Goal: Find specific page/section: Find specific page/section

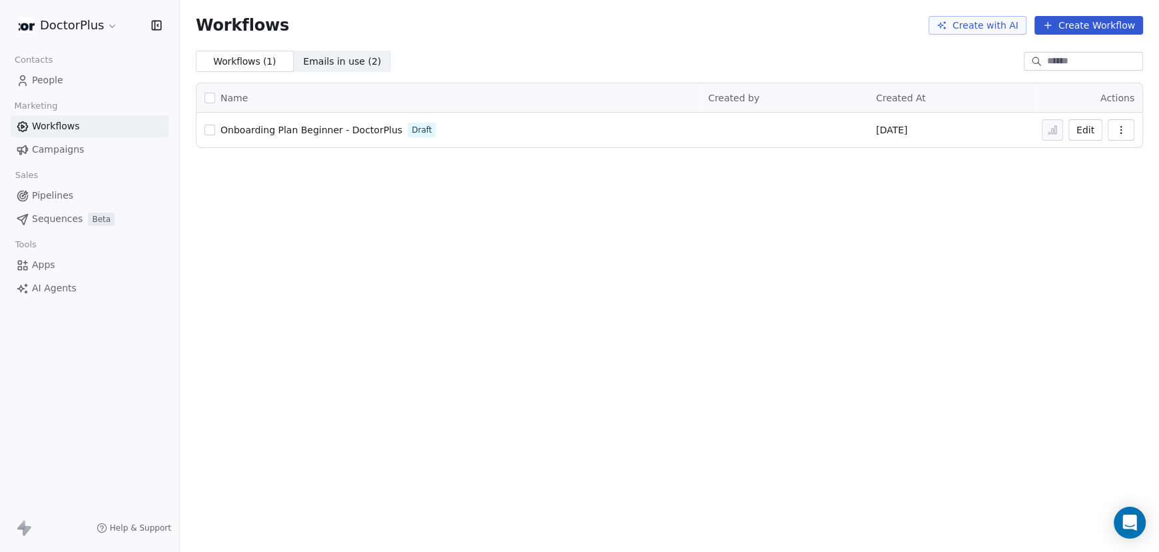
click at [45, 80] on span "People" at bounding box center [47, 80] width 31 height 14
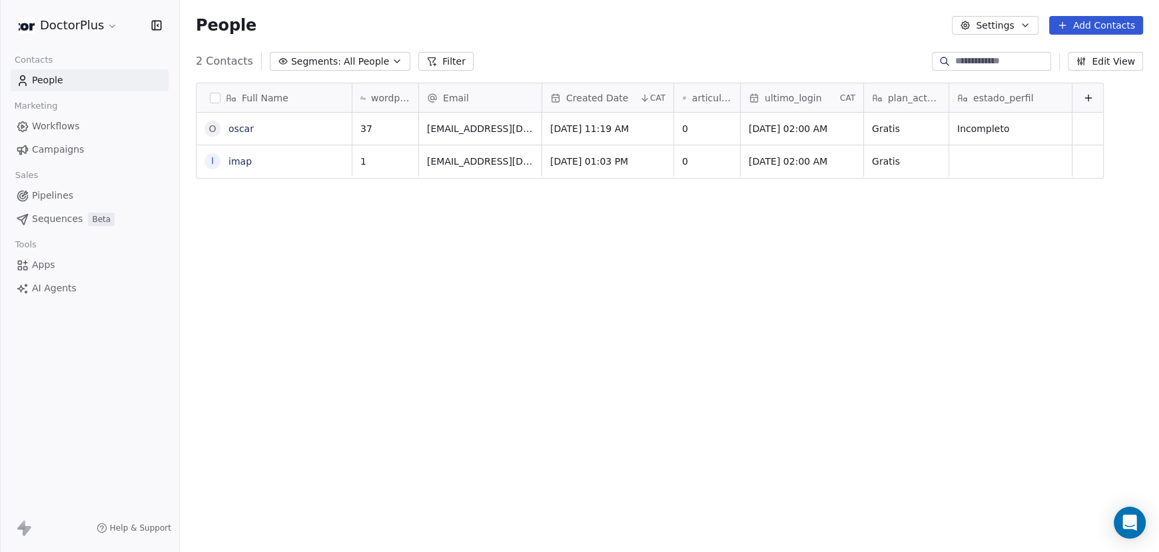
scroll to position [475, 969]
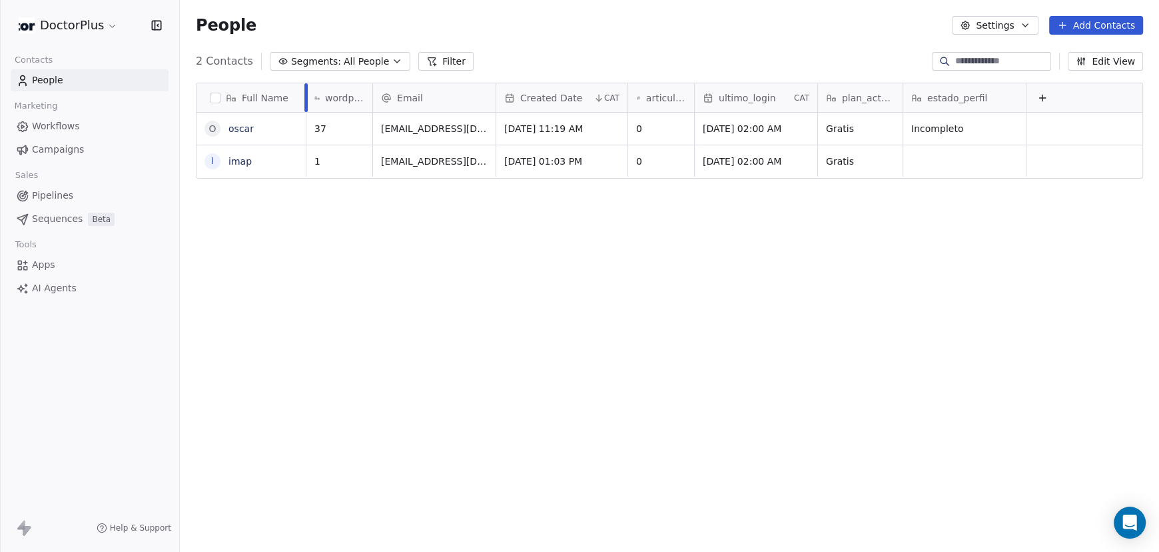
drag, startPoint x: 353, startPoint y: 95, endPoint x: 307, endPoint y: 96, distance: 46.0
click at [307, 96] on div at bounding box center [305, 97] width 3 height 29
click at [63, 129] on span "Workflows" at bounding box center [56, 126] width 48 height 14
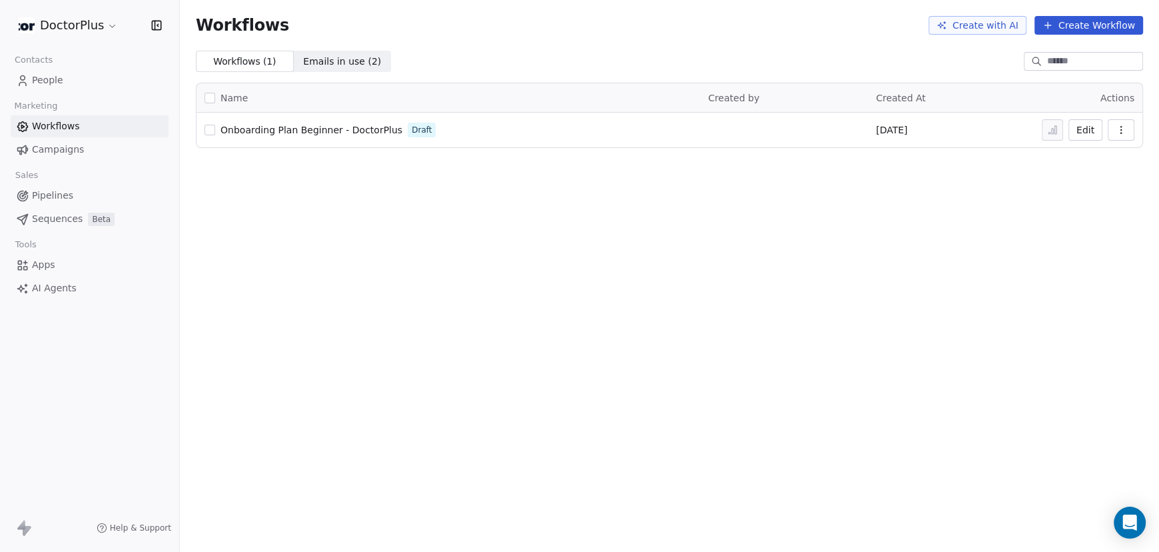
click at [315, 126] on span "Onboarding Plan Beginner - DoctorPlus" at bounding box center [312, 130] width 182 height 11
click at [53, 75] on span "People" at bounding box center [47, 80] width 31 height 14
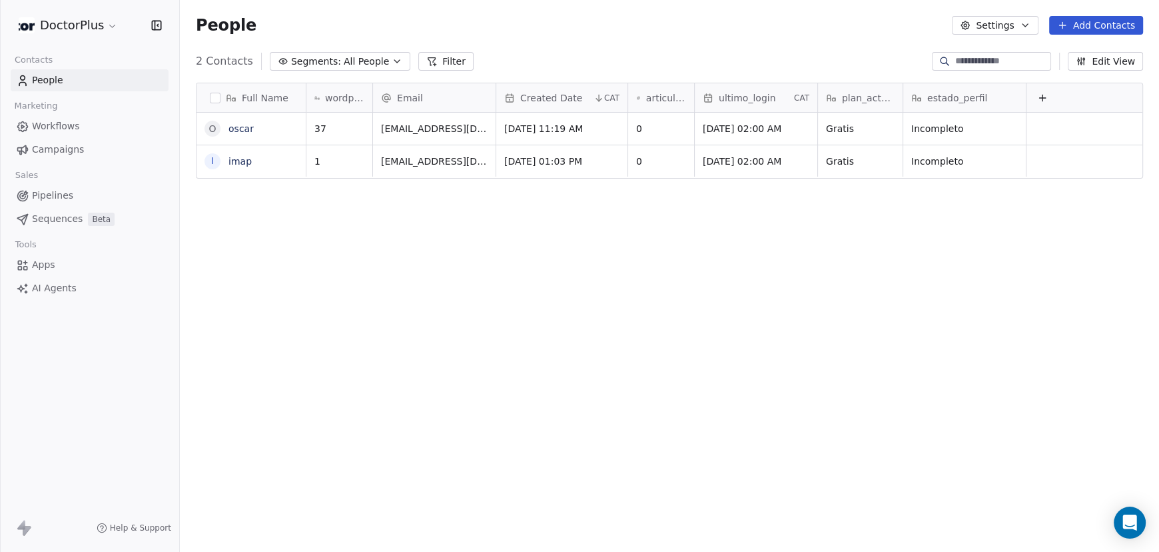
scroll to position [475, 969]
click at [64, 127] on span "Workflows" at bounding box center [56, 126] width 48 height 14
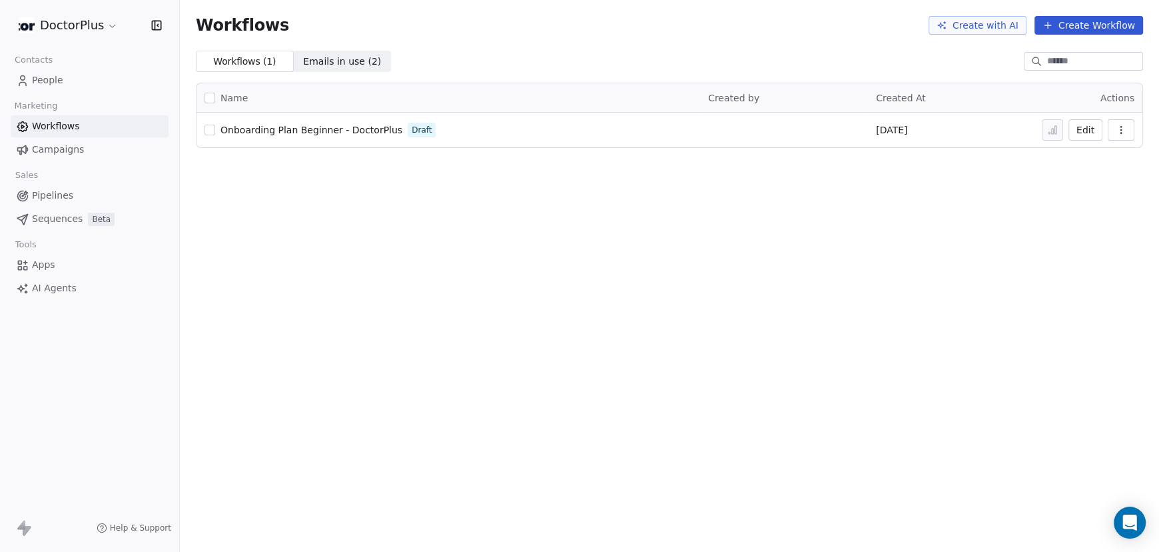
click at [328, 126] on span "Onboarding Plan Beginner - DoctorPlus" at bounding box center [312, 130] width 182 height 11
click at [45, 79] on span "People" at bounding box center [47, 80] width 31 height 14
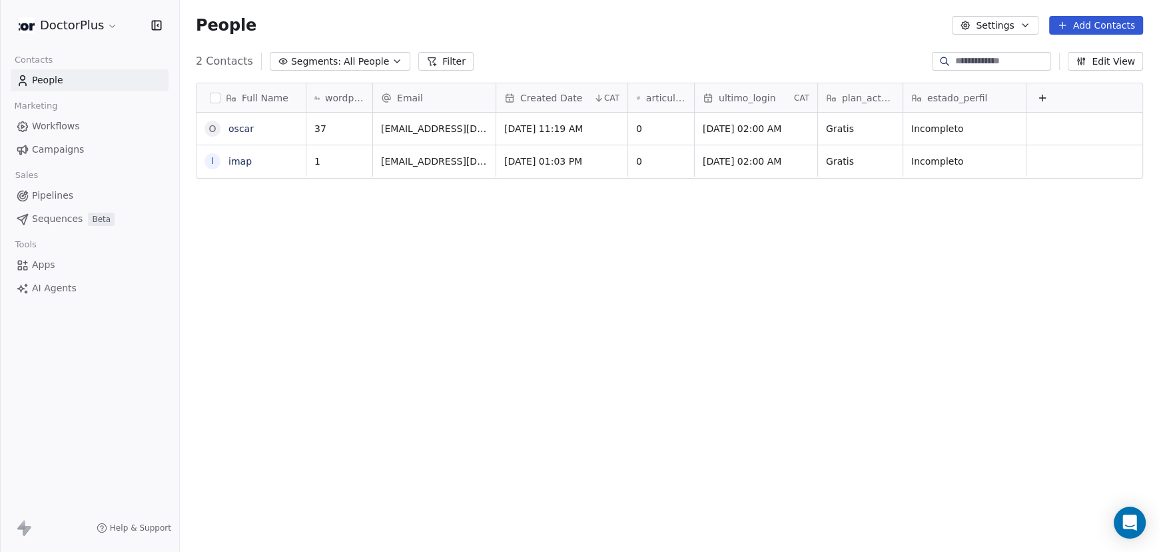
scroll to position [475, 969]
drag, startPoint x: 964, startPoint y: 130, endPoint x: 935, endPoint y: 129, distance: 28.7
click at [1007, 126] on icon "grid" at bounding box center [1010, 128] width 6 height 6
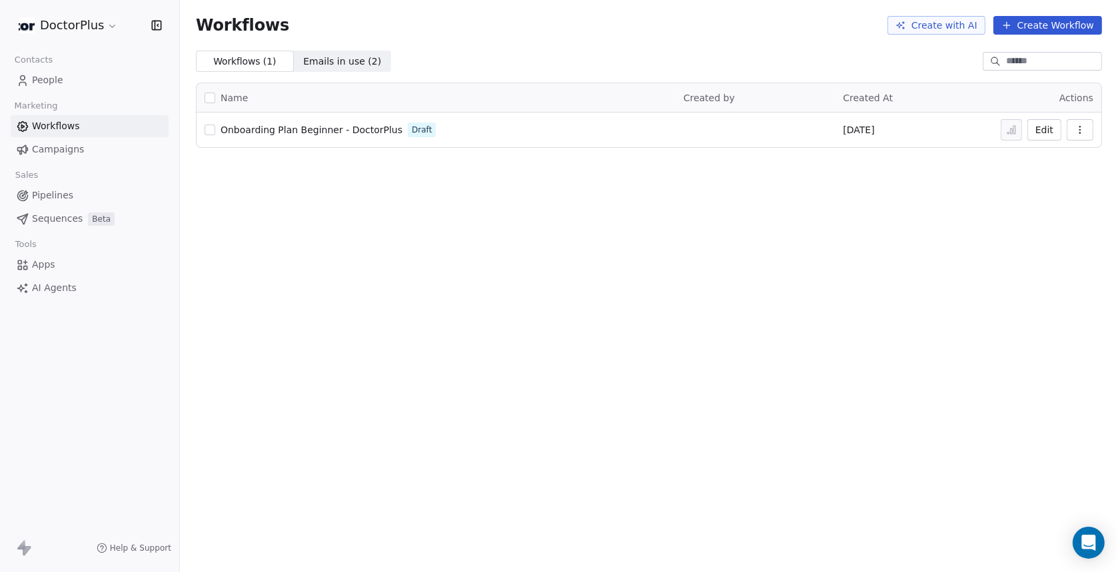
click at [310, 135] on span "Onboarding Plan Beginner - DoctorPlus" at bounding box center [312, 130] width 182 height 11
